Goal: Transaction & Acquisition: Purchase product/service

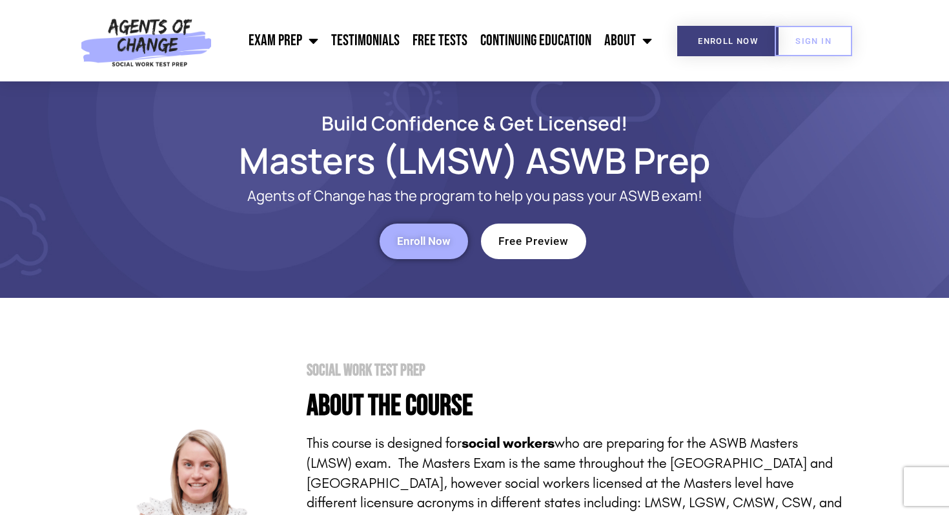
click at [421, 229] on link "Enroll Now" at bounding box center [424, 241] width 88 height 36
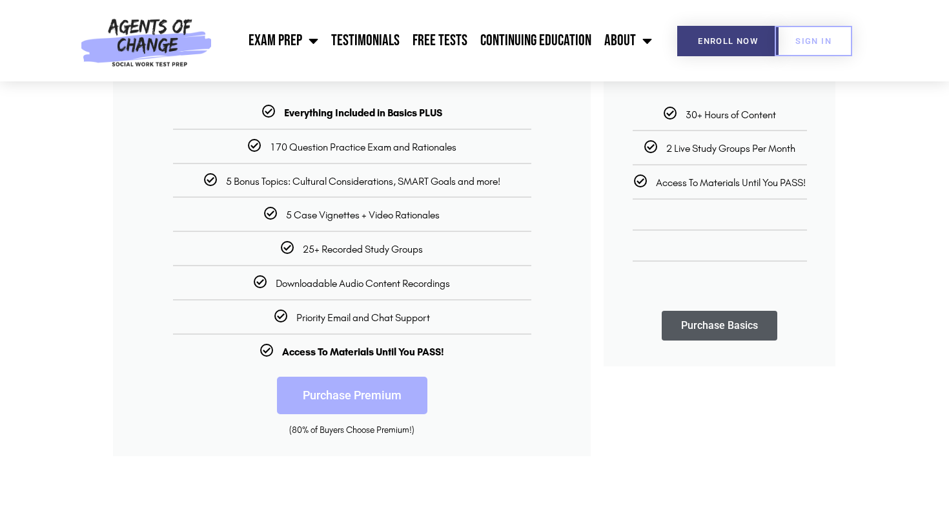
scroll to position [310, 0]
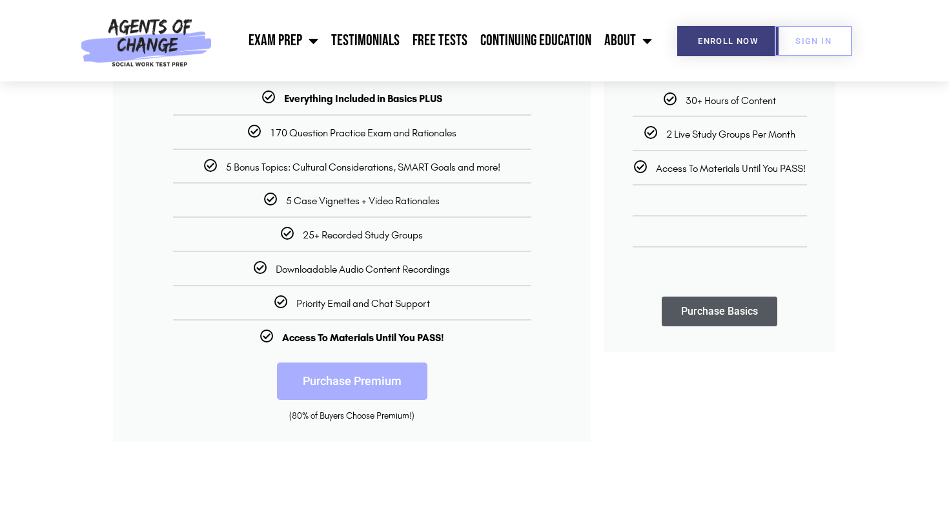
click at [342, 375] on link "Purchase Premium" at bounding box center [352, 380] width 150 height 37
